Goal: Information Seeking & Learning: Learn about a topic

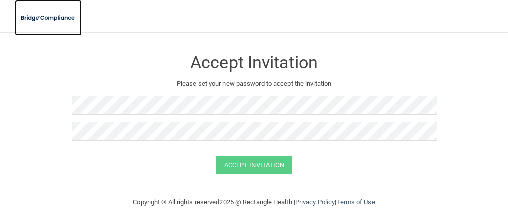
click at [65, 18] on img at bounding box center [48, 18] width 67 height 20
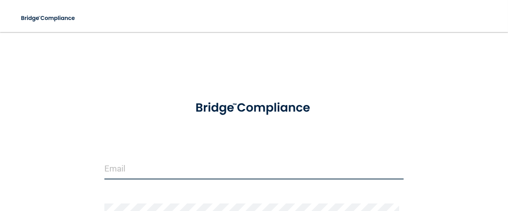
click at [205, 165] on input "email" at bounding box center [253, 168] width 299 height 22
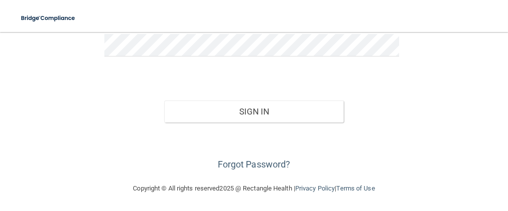
scroll to position [169, 0]
type input "[EMAIL_ADDRESS][DOMAIN_NAME]"
click at [164, 100] on button "Sign In" at bounding box center [254, 111] width 180 height 22
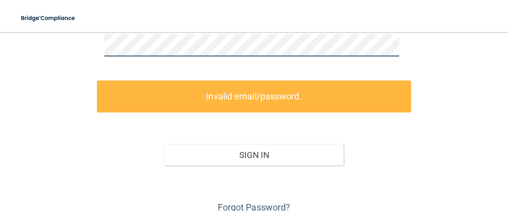
scroll to position [65, 0]
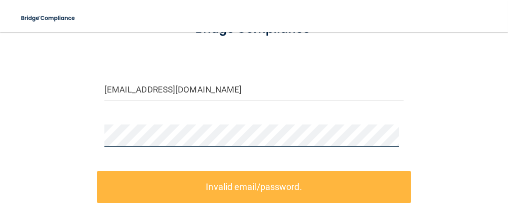
click at [0, 27] on html "Toggle navigation Manage My Enterprise Manage My Location [EMAIL_ADDRESS][DOMAI…" at bounding box center [254, 105] width 508 height 211
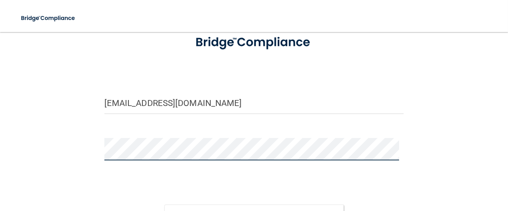
click at [164, 204] on button "Sign In" at bounding box center [254, 215] width 180 height 22
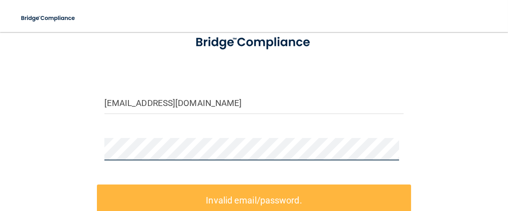
click at [97, 152] on div at bounding box center [254, 153] width 314 height 30
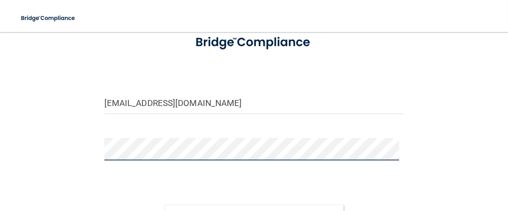
click at [164, 204] on button "Sign In" at bounding box center [254, 215] width 180 height 22
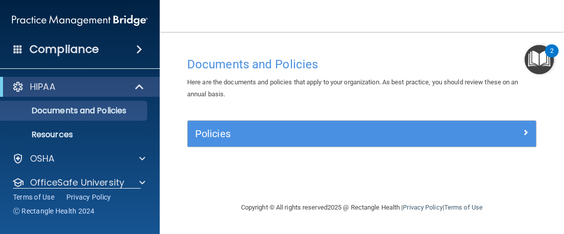
drag, startPoint x: 281, startPoint y: 2, endPoint x: 283, endPoint y: 30, distance: 28.6
click at [283, 30] on nav "Toggle navigation [PERSON_NAME] [EMAIL_ADDRESS][DOMAIN_NAME] Manage My Enterpri…" at bounding box center [362, 16] width 404 height 32
click at [114, 84] on div "HIPAA" at bounding box center [65, 87] width 123 height 12
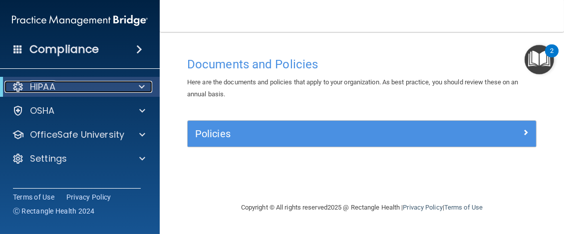
click at [82, 90] on div "HIPAA" at bounding box center [65, 87] width 123 height 12
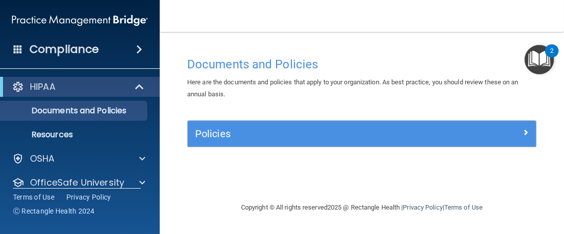
click at [108, 93] on div "HIPAA" at bounding box center [80, 87] width 160 height 20
click at [101, 88] on div "HIPAA" at bounding box center [65, 87] width 123 height 12
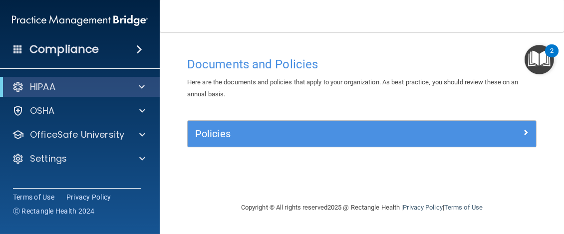
click at [507, 64] on img "Open Resource Center, 2 new notifications" at bounding box center [539, 59] width 29 height 29
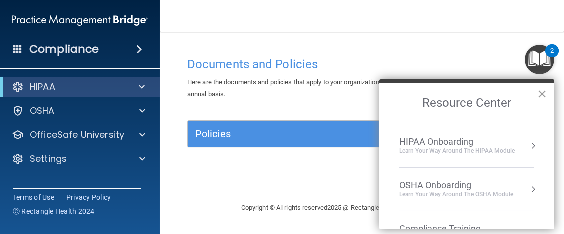
click at [507, 93] on button "×" at bounding box center [541, 94] width 9 height 16
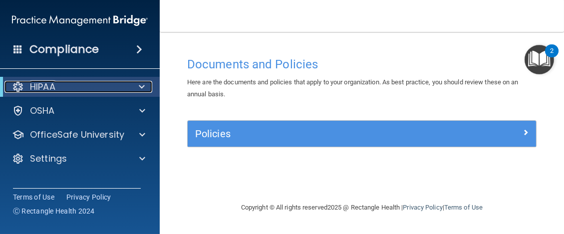
click at [138, 81] on div at bounding box center [140, 87] width 24 height 12
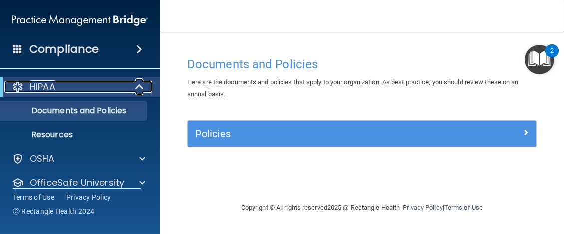
click at [134, 86] on div at bounding box center [140, 87] width 24 height 12
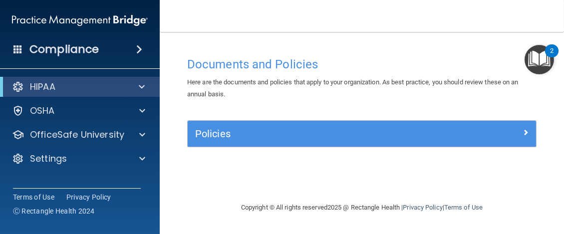
click at [507, 47] on img "Open Resource Center, 2 new notifications" at bounding box center [539, 59] width 29 height 29
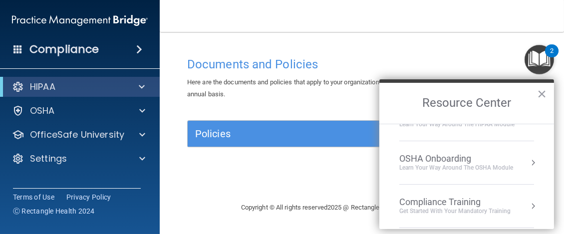
scroll to position [30, 0]
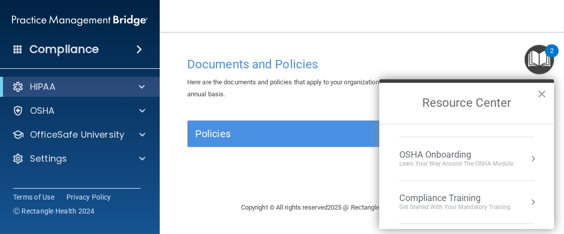
click at [497, 206] on div "Get Started with your mandatory training" at bounding box center [454, 207] width 111 height 8
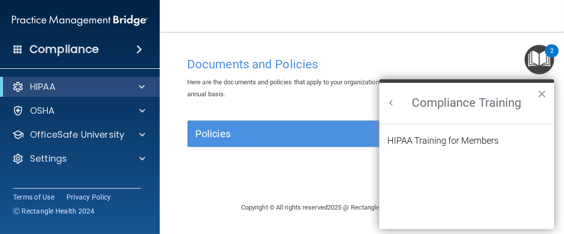
scroll to position [0, 0]
click at [387, 102] on button "Back to Resource Center Home" at bounding box center [391, 103] width 10 height 10
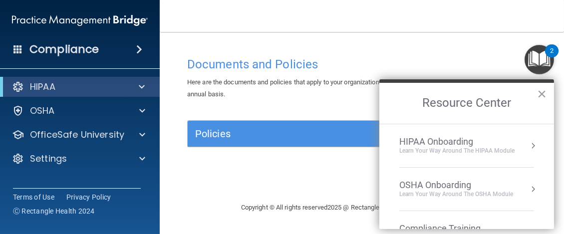
scroll to position [7, 0]
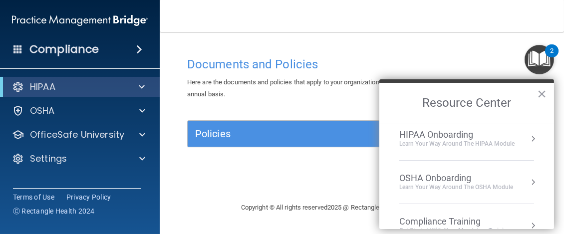
click at [447, 135] on div "HIPAA Onboarding" at bounding box center [456, 134] width 115 height 11
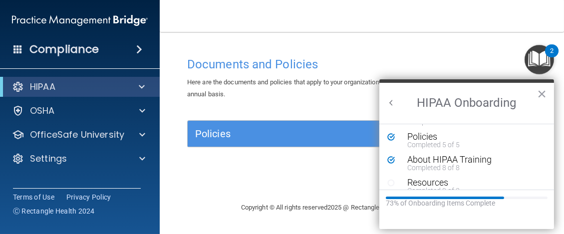
scroll to position [0, 0]
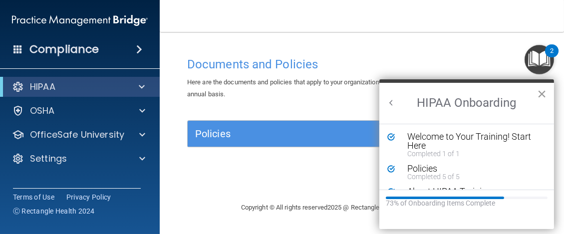
click at [507, 90] on button "×" at bounding box center [541, 94] width 9 height 16
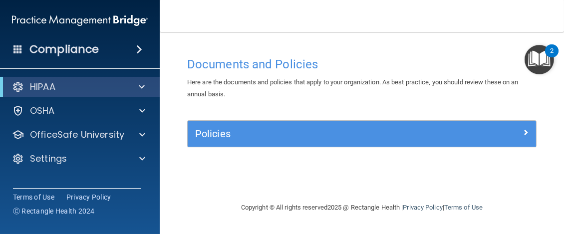
click at [121, 58] on div "Compliance" at bounding box center [80, 49] width 160 height 22
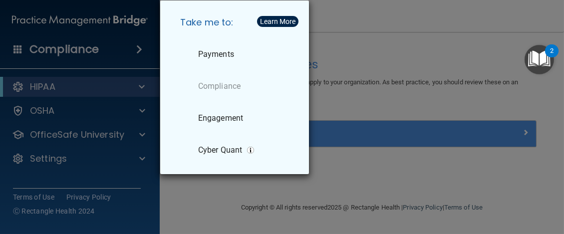
click at [336, 54] on div "Take me to: Payments Compliance Engagement Cyber Quant" at bounding box center [282, 117] width 564 height 234
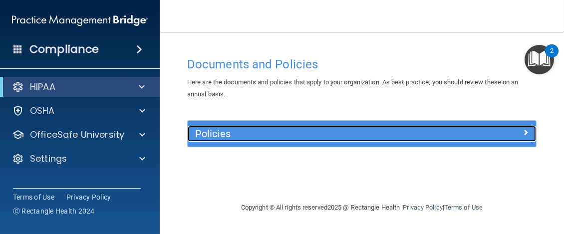
click at [407, 129] on h5 "Policies" at bounding box center [318, 133] width 247 height 11
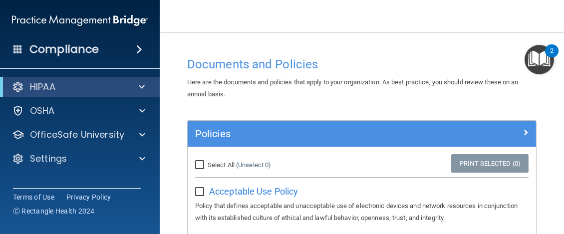
click at [354, 34] on main "Documents and Policies Here are the documents and policies that apply to your o…" at bounding box center [362, 133] width 404 height 202
click at [60, 84] on div "HIPAA" at bounding box center [65, 87] width 123 height 12
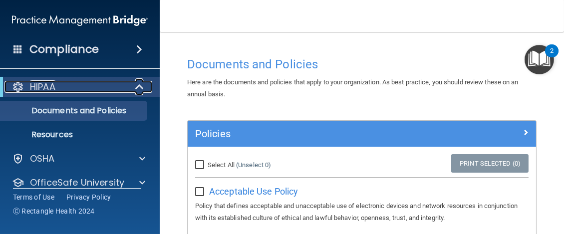
click at [60, 84] on div "HIPAA" at bounding box center [65, 87] width 123 height 12
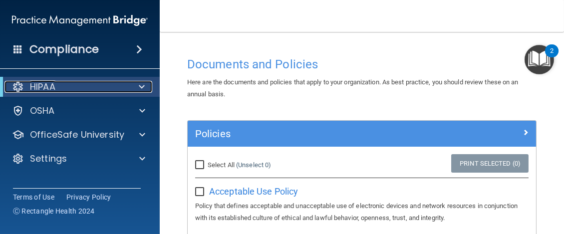
click at [47, 90] on p "HIPAA" at bounding box center [42, 87] width 25 height 12
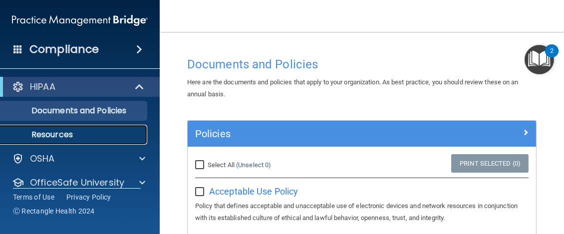
click at [51, 126] on link "Resources" at bounding box center [68, 135] width 157 height 20
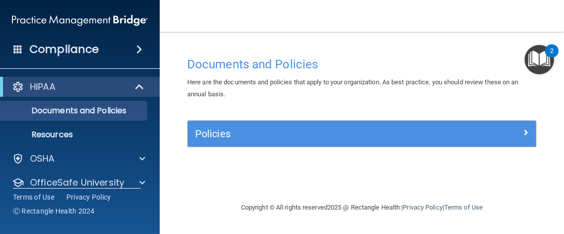
click at [538, 64] on img "Open Resource Center, 2 new notifications" at bounding box center [539, 59] width 29 height 29
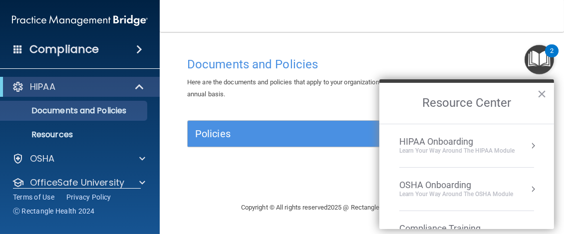
click at [498, 150] on div "Learn Your Way around the HIPAA module" at bounding box center [456, 151] width 115 height 8
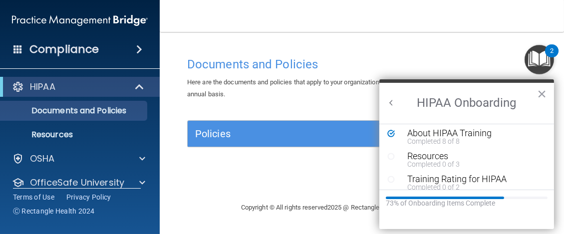
scroll to position [66, 0]
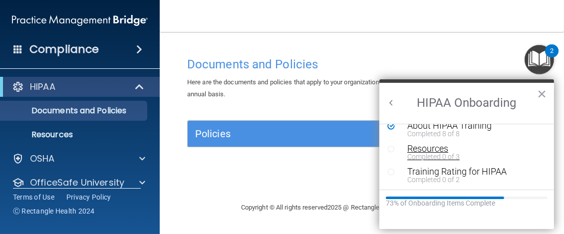
click at [454, 157] on div "Completed 0 of 3" at bounding box center [469, 156] width 125 height 7
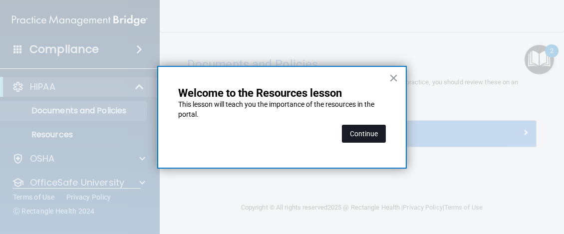
click at [364, 134] on button "Continue" at bounding box center [364, 134] width 44 height 18
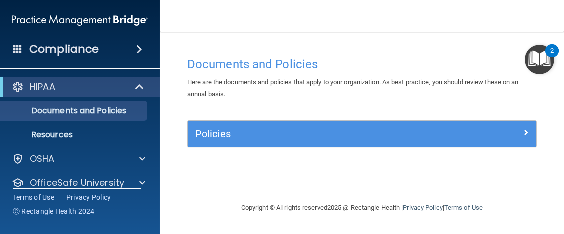
click at [546, 56] on img "Open Resource Center, 2 new notifications" at bounding box center [539, 59] width 29 height 29
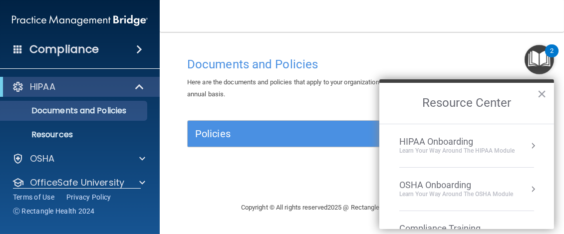
click at [511, 137] on div "HIPAA Onboarding" at bounding box center [456, 141] width 115 height 11
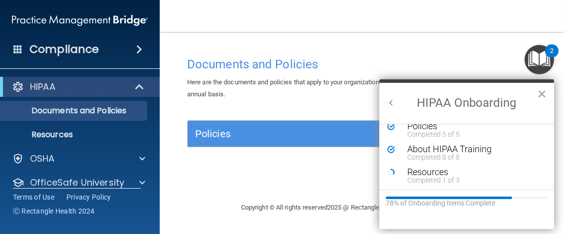
scroll to position [66, 0]
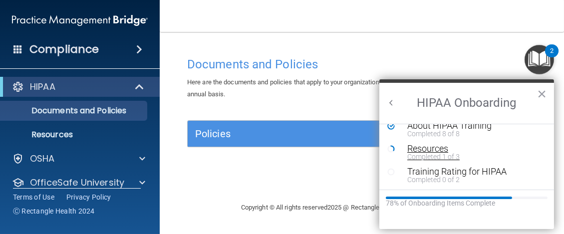
click at [472, 151] on div "Resources" at bounding box center [469, 148] width 125 height 9
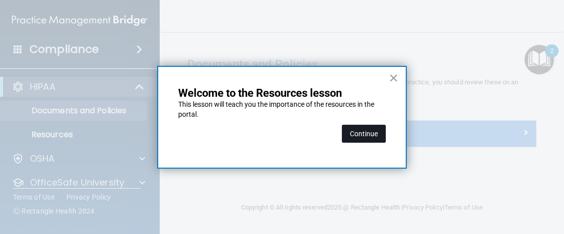
click at [363, 125] on button "Continue" at bounding box center [364, 134] width 44 height 18
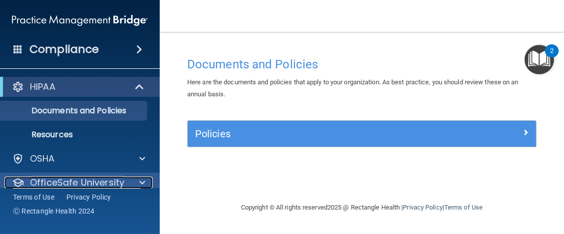
click at [130, 181] on div at bounding box center [140, 183] width 25 height 12
click at [96, 180] on p "OfficeSafe University" at bounding box center [77, 183] width 94 height 12
click at [144, 186] on span at bounding box center [142, 183] width 6 height 12
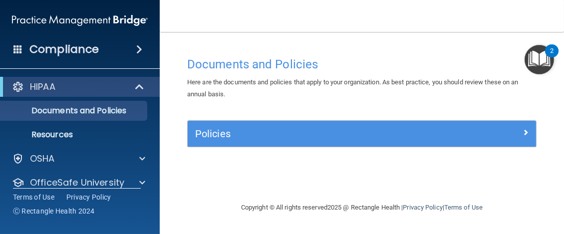
click at [283, 185] on div "Documents and Policies Here are the documents and policies that apply to your o…" at bounding box center [362, 127] width 364 height 150
click at [89, 84] on div "HIPAA" at bounding box center [65, 87] width 123 height 12
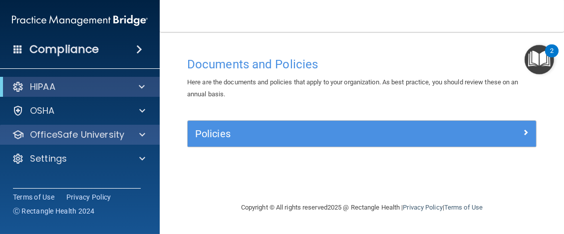
click at [52, 142] on div "OfficeSafe University" at bounding box center [80, 135] width 160 height 20
click at [137, 136] on div at bounding box center [140, 135] width 25 height 12
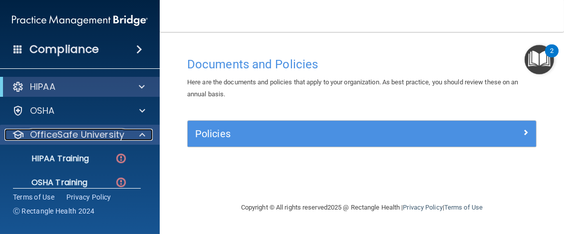
click at [137, 136] on div at bounding box center [140, 135] width 25 height 12
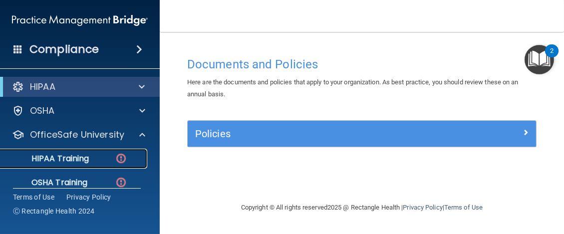
click at [112, 158] on div "HIPAA Training" at bounding box center [74, 159] width 136 height 10
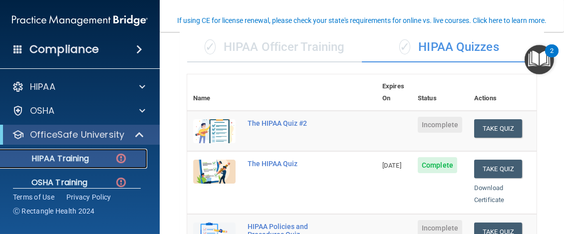
scroll to position [82, 0]
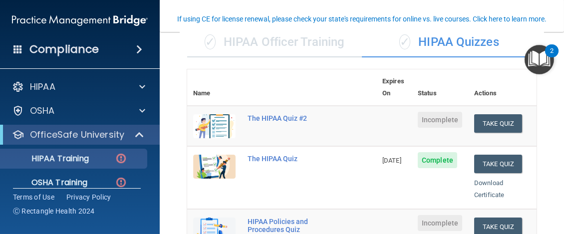
click at [316, 37] on div "✓ HIPAA Officer Training" at bounding box center [274, 42] width 175 height 30
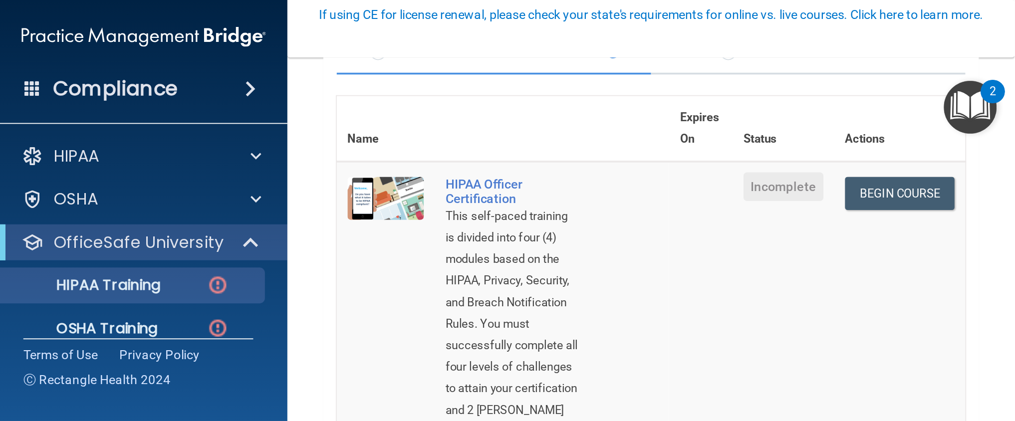
scroll to position [102, 0]
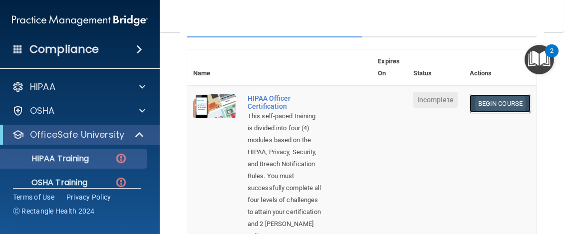
click at [499, 106] on link "Begin Course" at bounding box center [500, 103] width 61 height 18
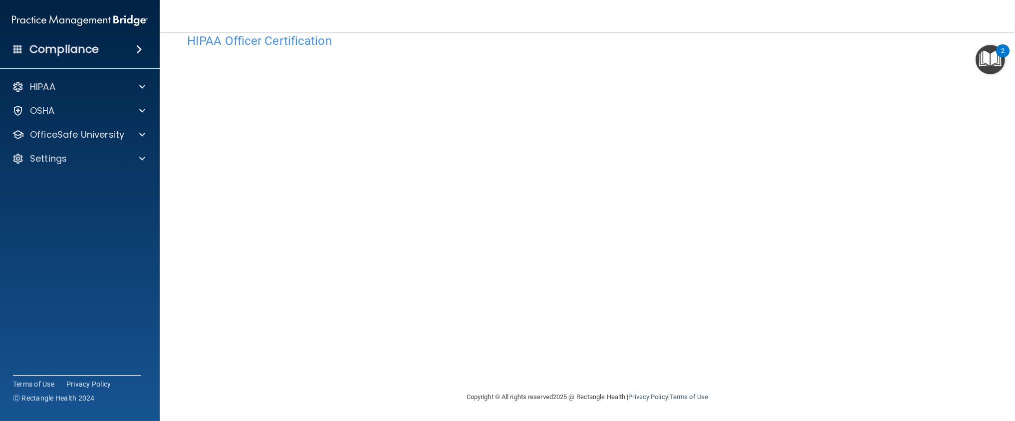
scroll to position [23, 0]
